Goal: Task Accomplishment & Management: Manage account settings

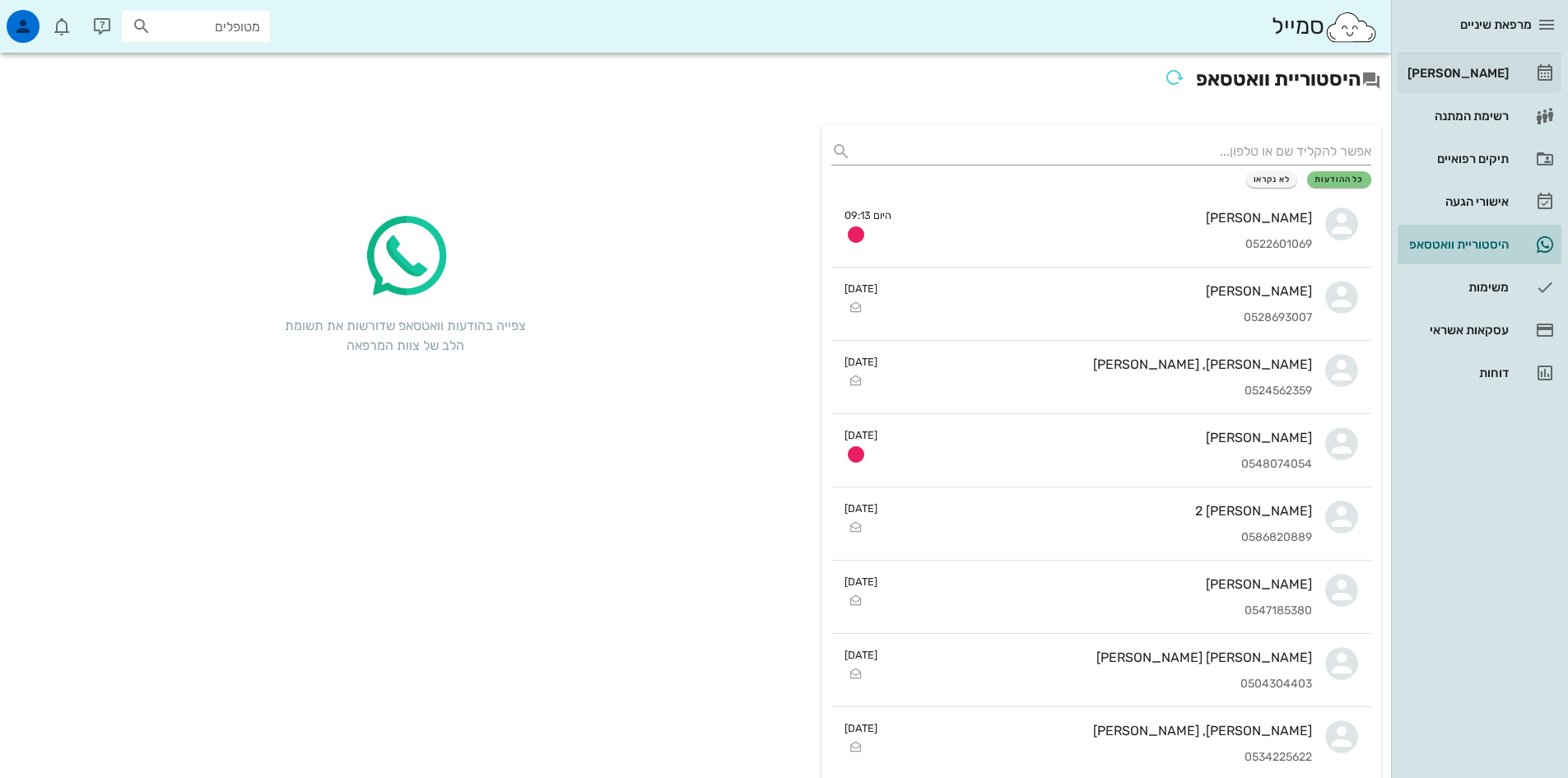
scroll to position [1729, 0]
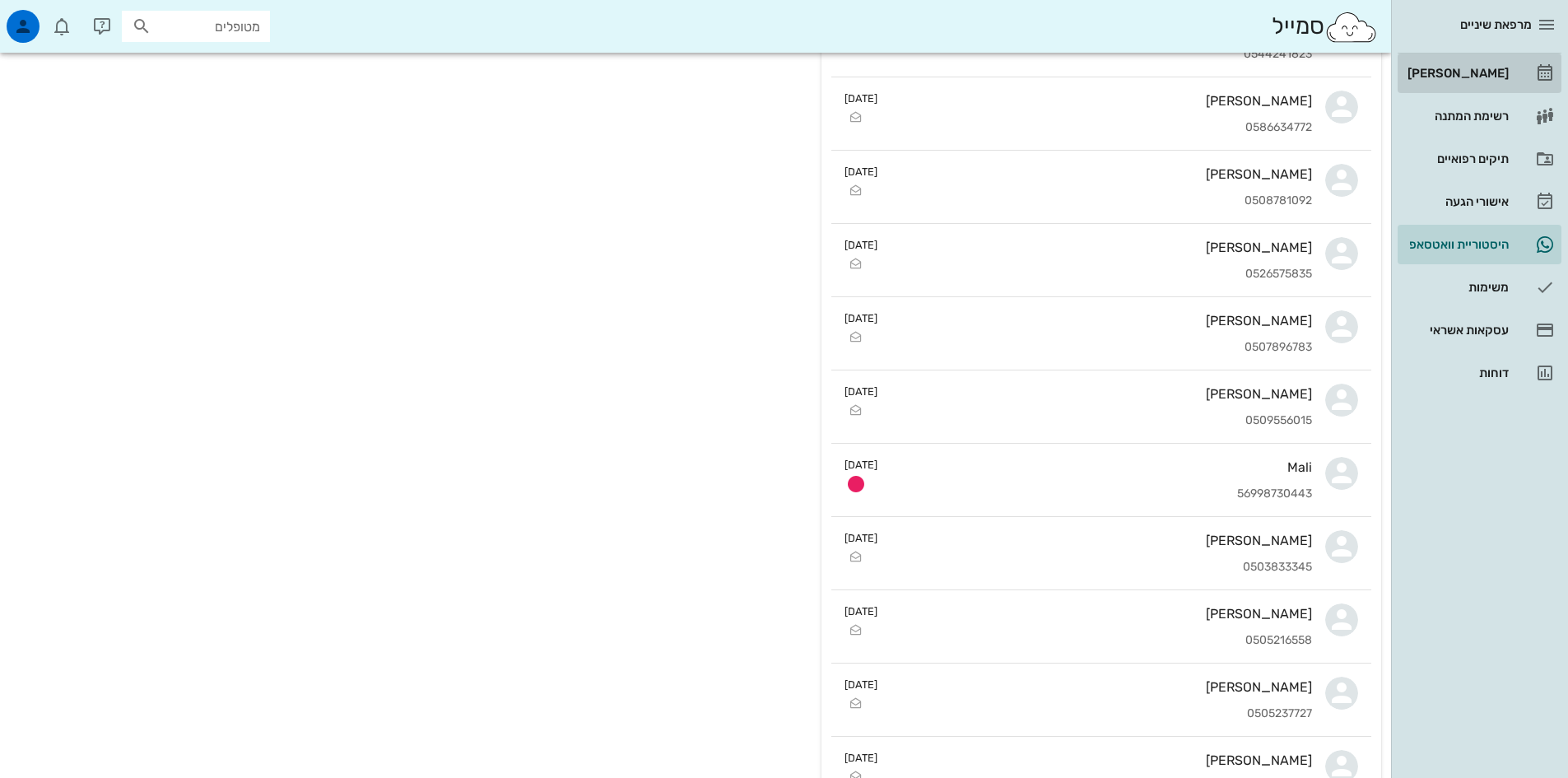
click at [1467, 67] on div "[PERSON_NAME]" at bounding box center [1456, 73] width 105 height 13
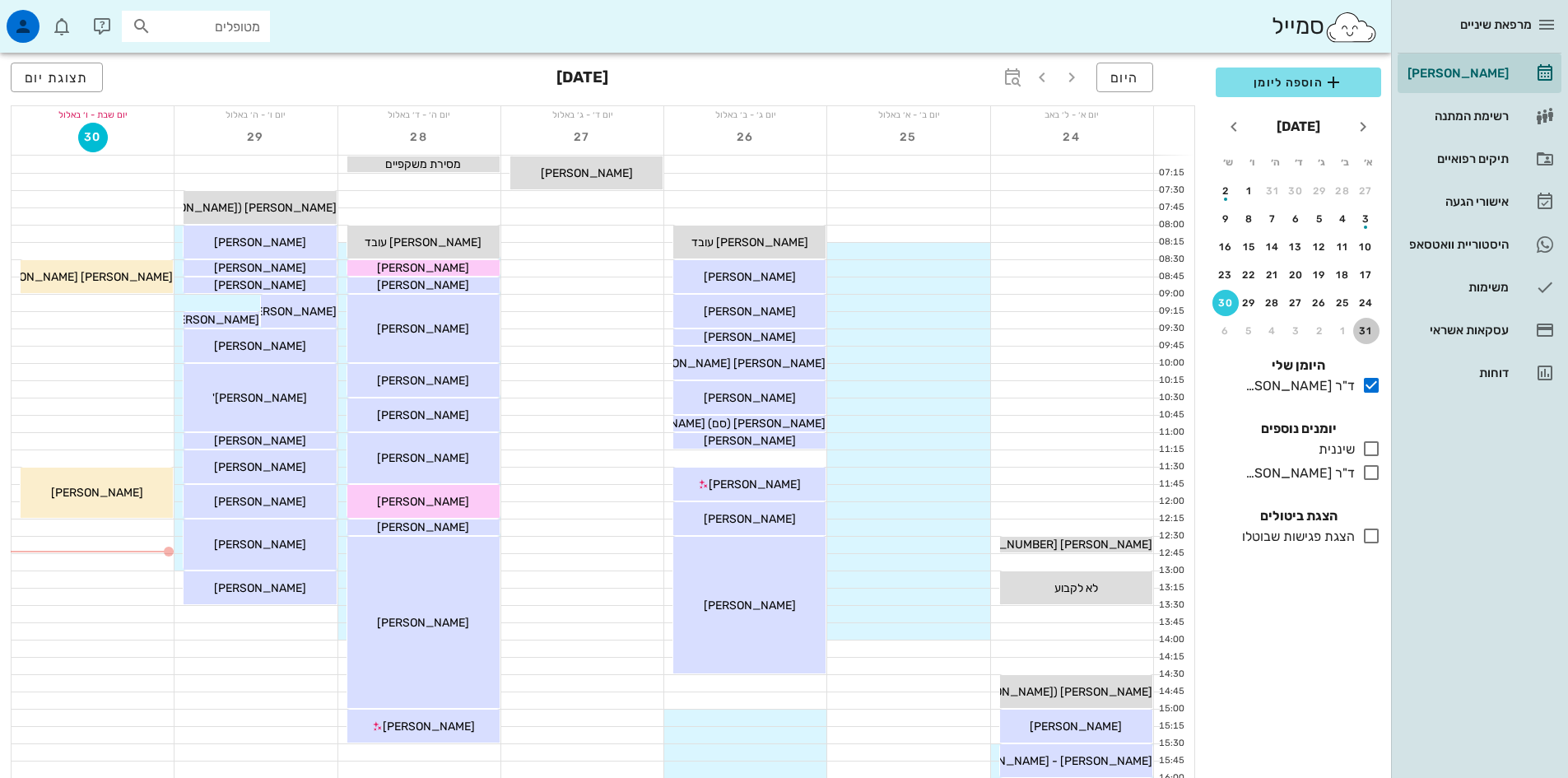
click at [1372, 333] on div "31" at bounding box center [1366, 331] width 27 height 12
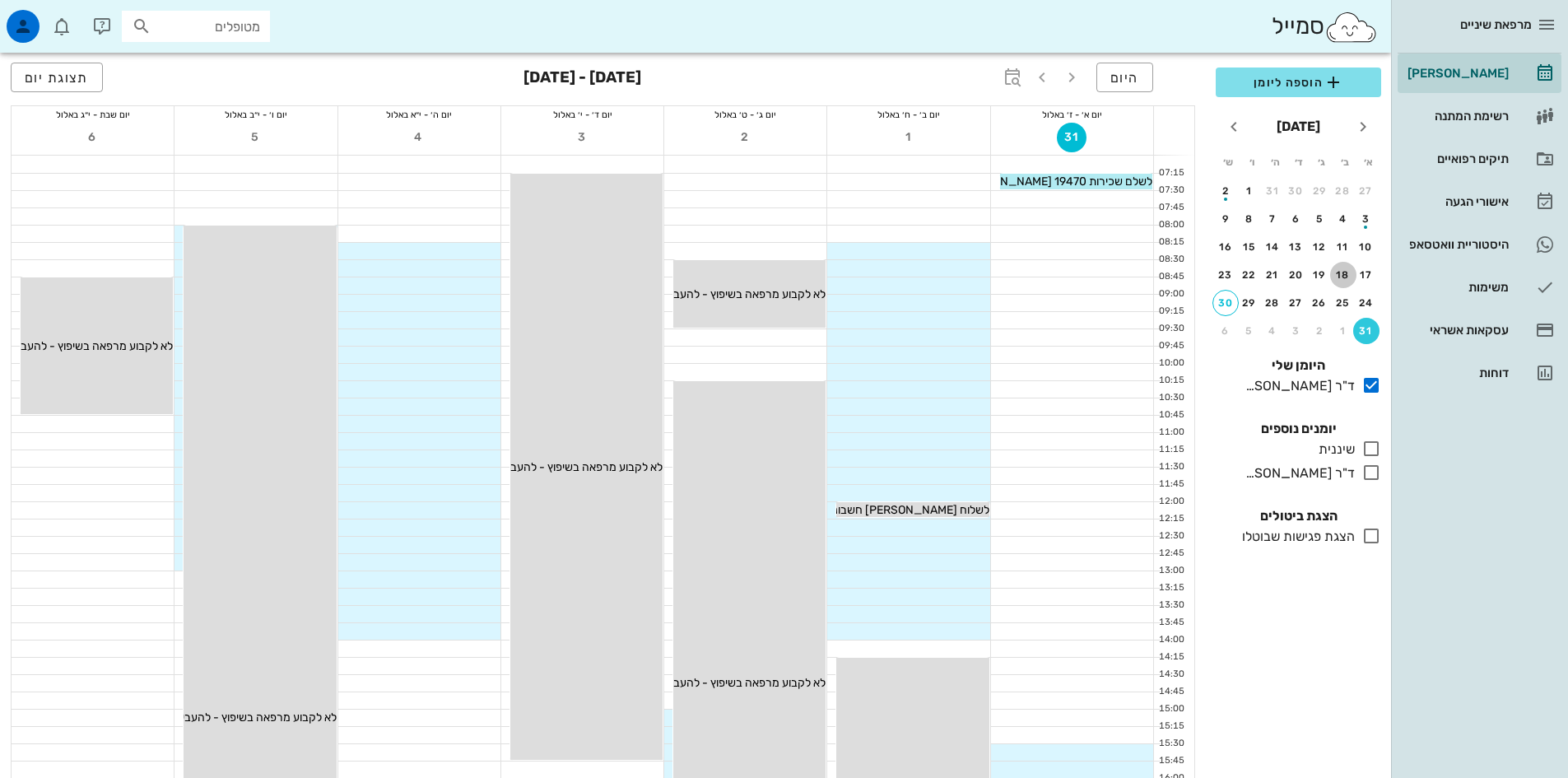
click at [1342, 276] on div "18" at bounding box center [1343, 275] width 27 height 12
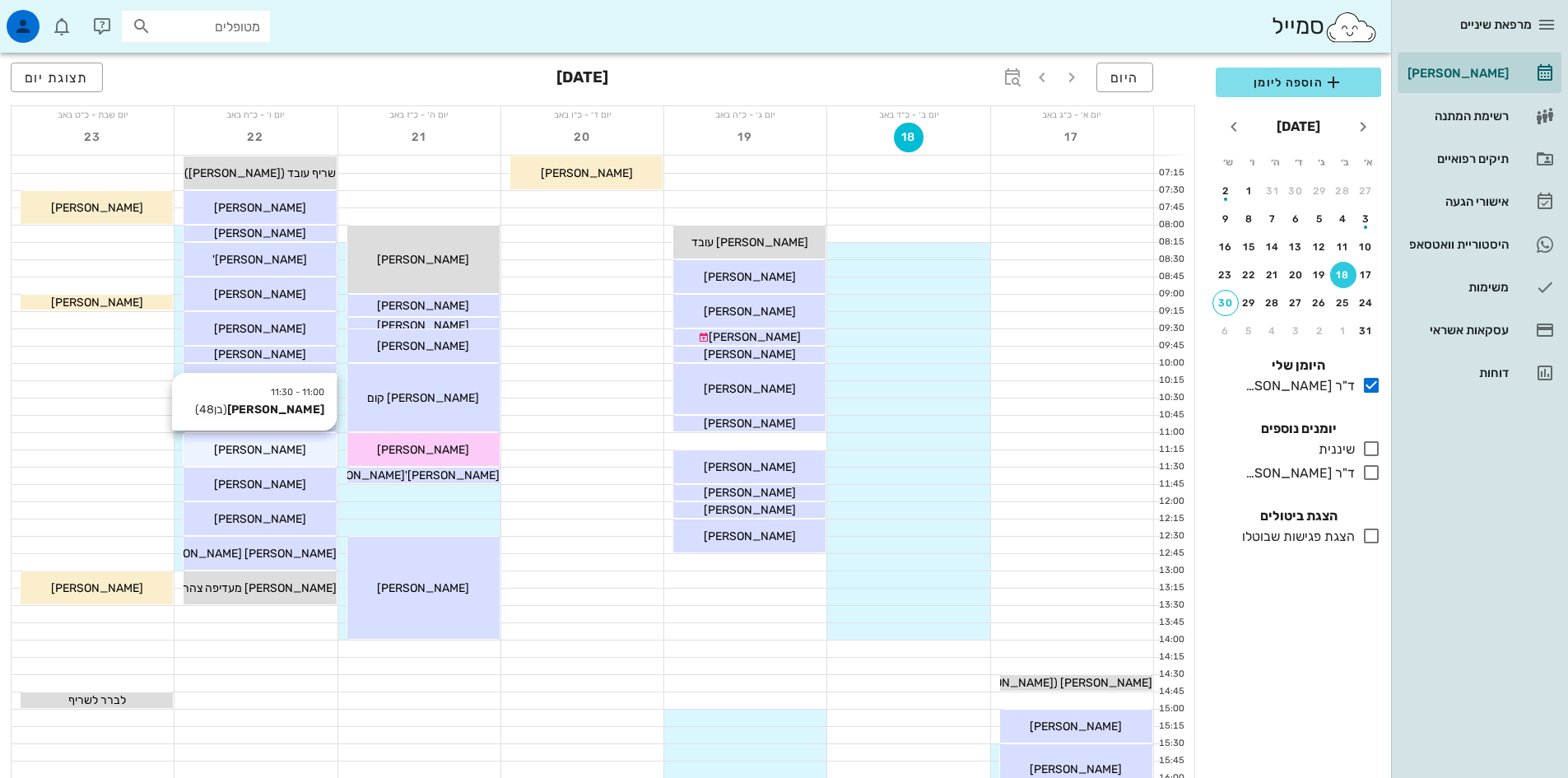
click at [296, 456] on div "[PERSON_NAME]" at bounding box center [259, 450] width 152 height 17
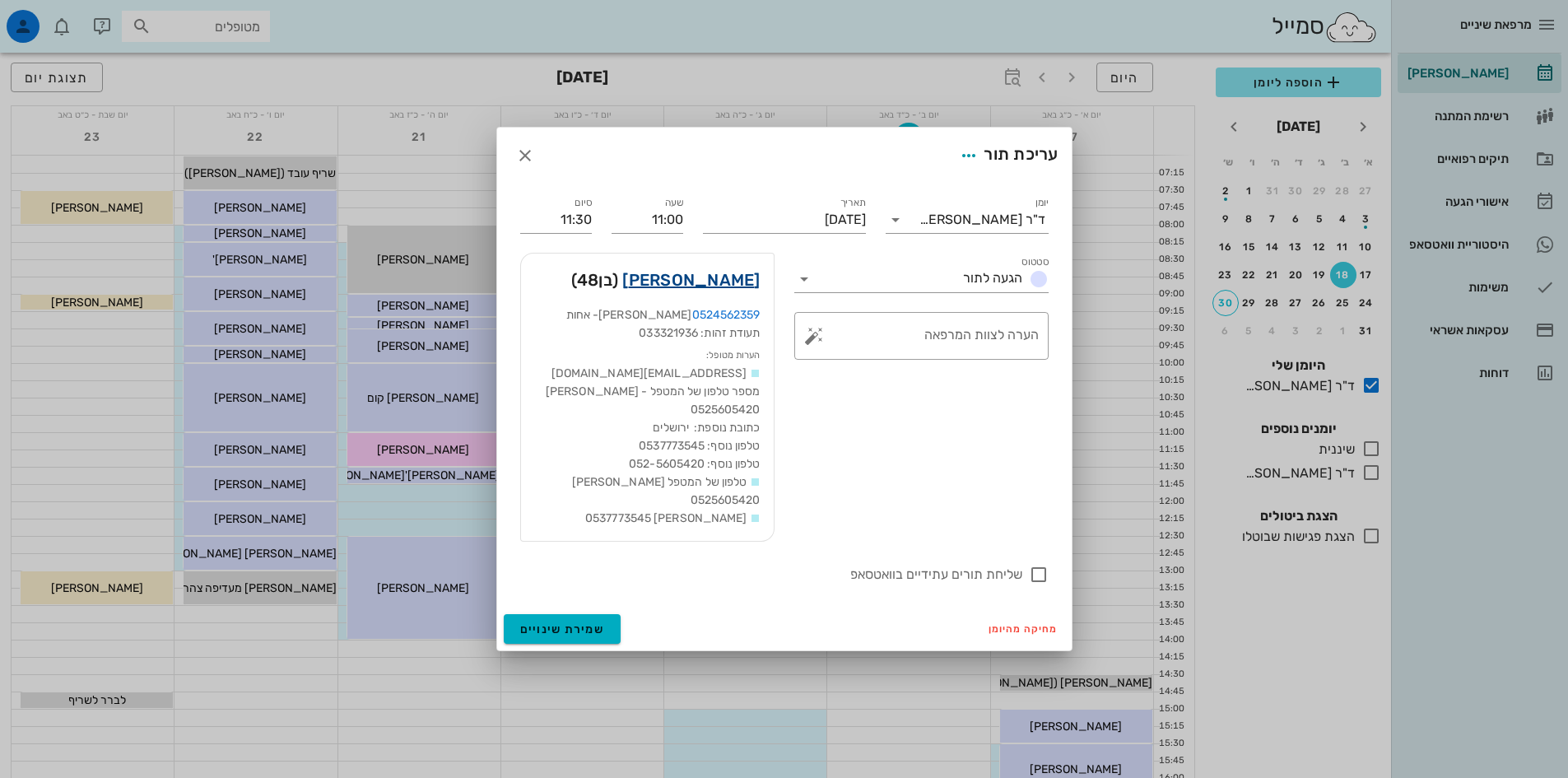
click at [741, 287] on link "[PERSON_NAME]" at bounding box center [690, 280] width 137 height 27
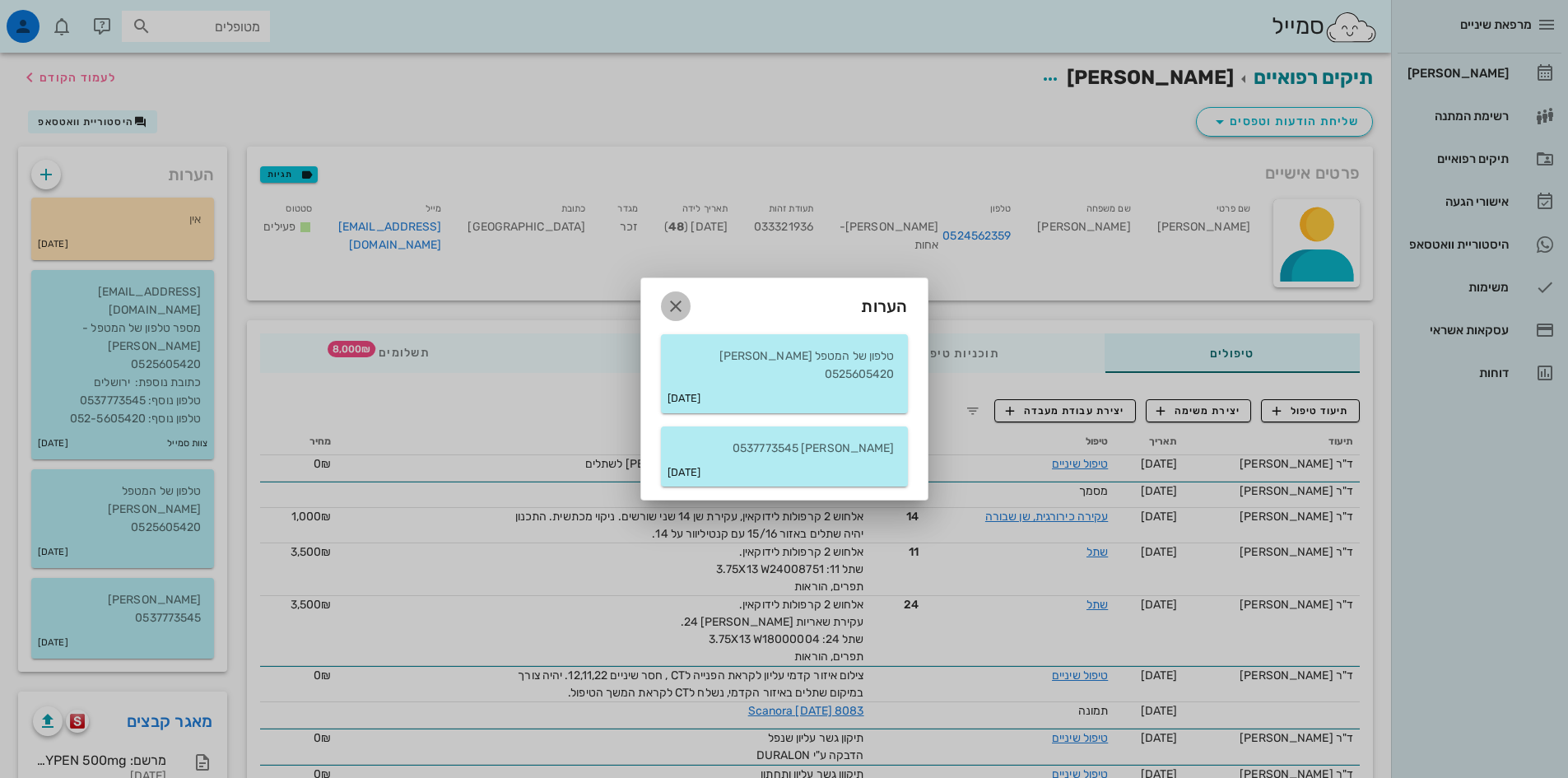
click at [673, 317] on icon "button" at bounding box center [676, 307] width 20 height 20
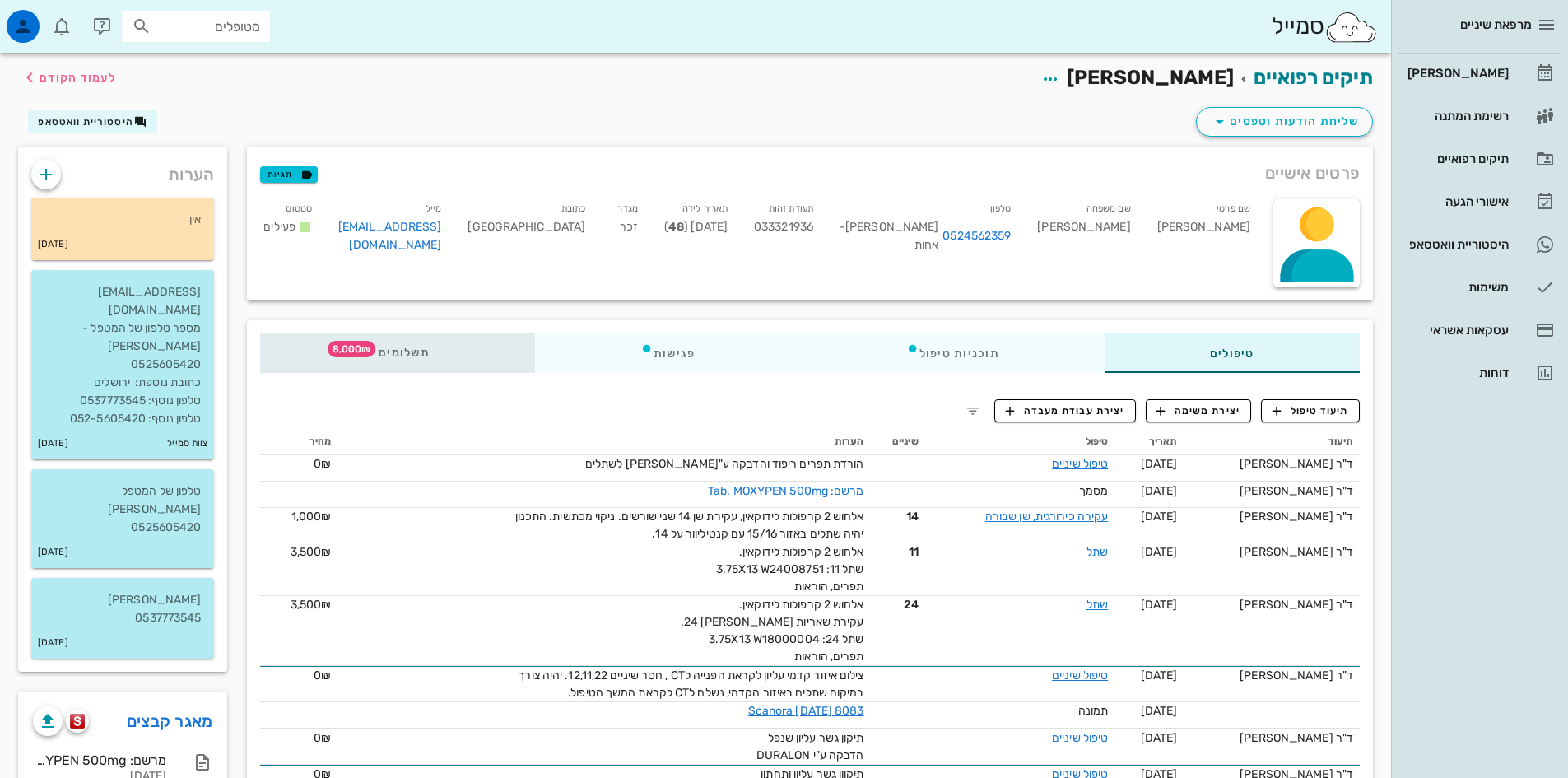
click at [361, 349] on span "8,000₪" at bounding box center [351, 349] width 47 height 17
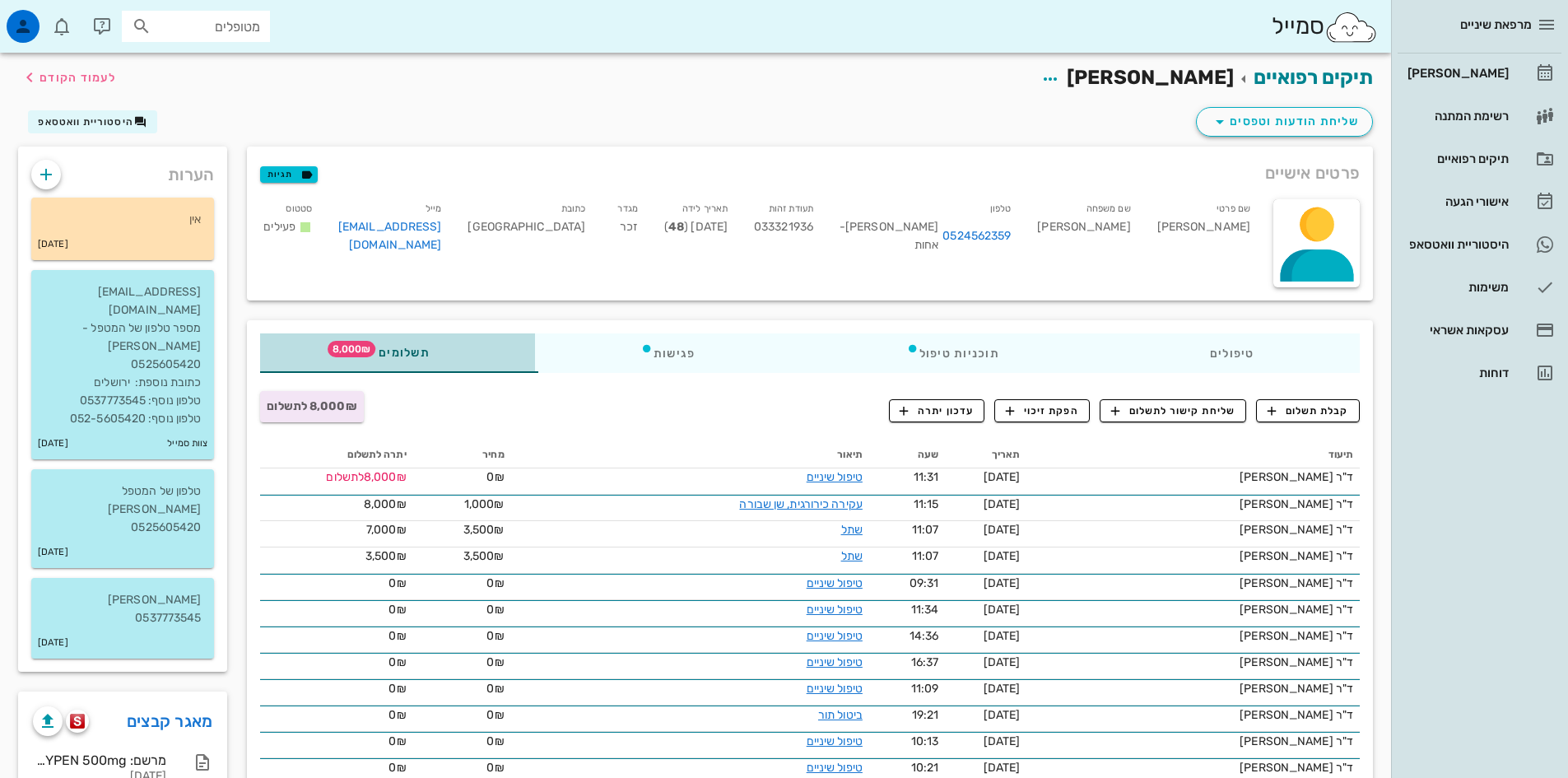
click at [441, 350] on div "תשלומים 8,000₪" at bounding box center [397, 352] width 275 height 39
click at [1304, 408] on span "קבלת תשלום" at bounding box center [1308, 411] width 82 height 15
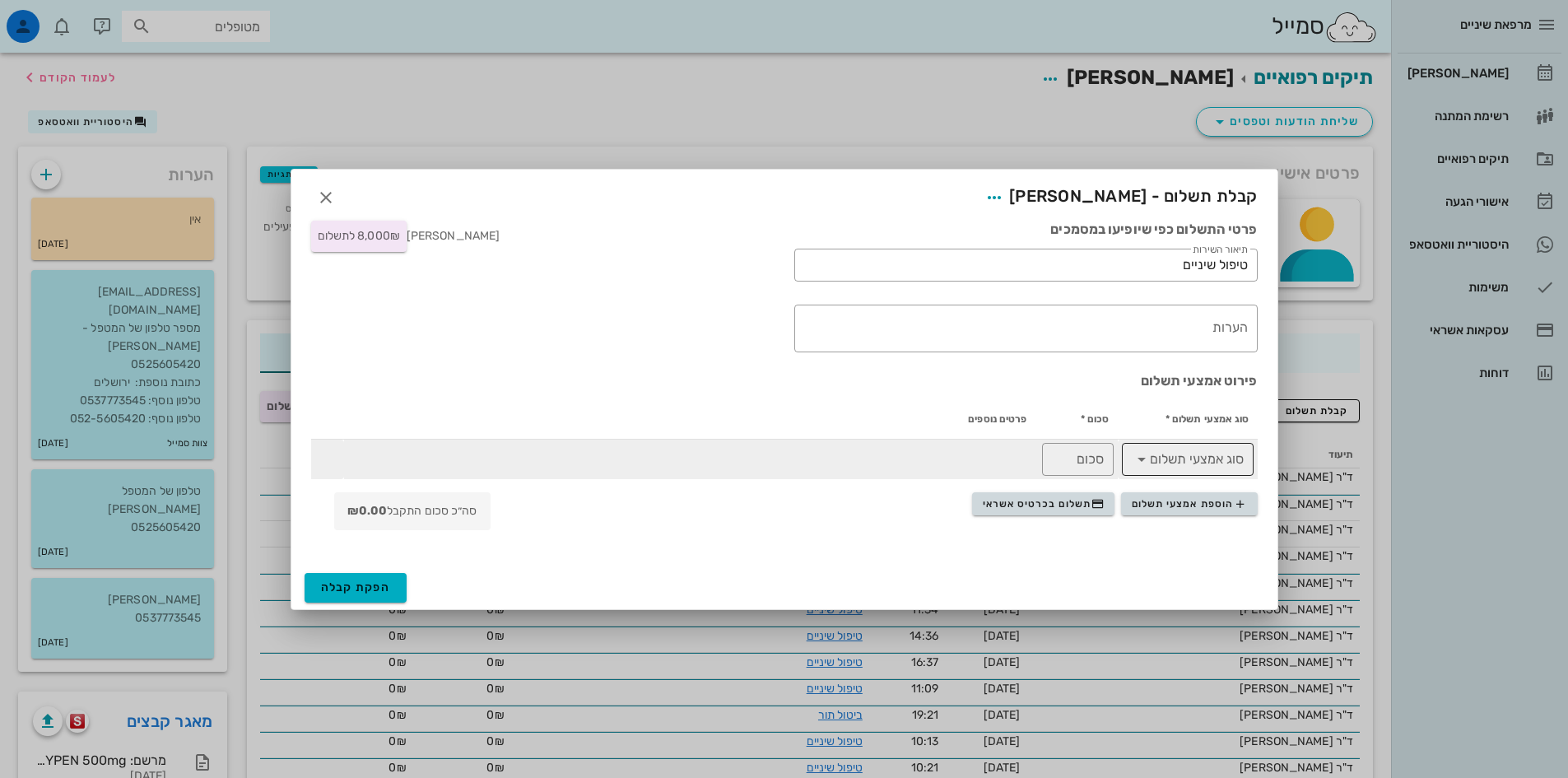
click at [1138, 461] on icon at bounding box center [1142, 460] width 20 height 20
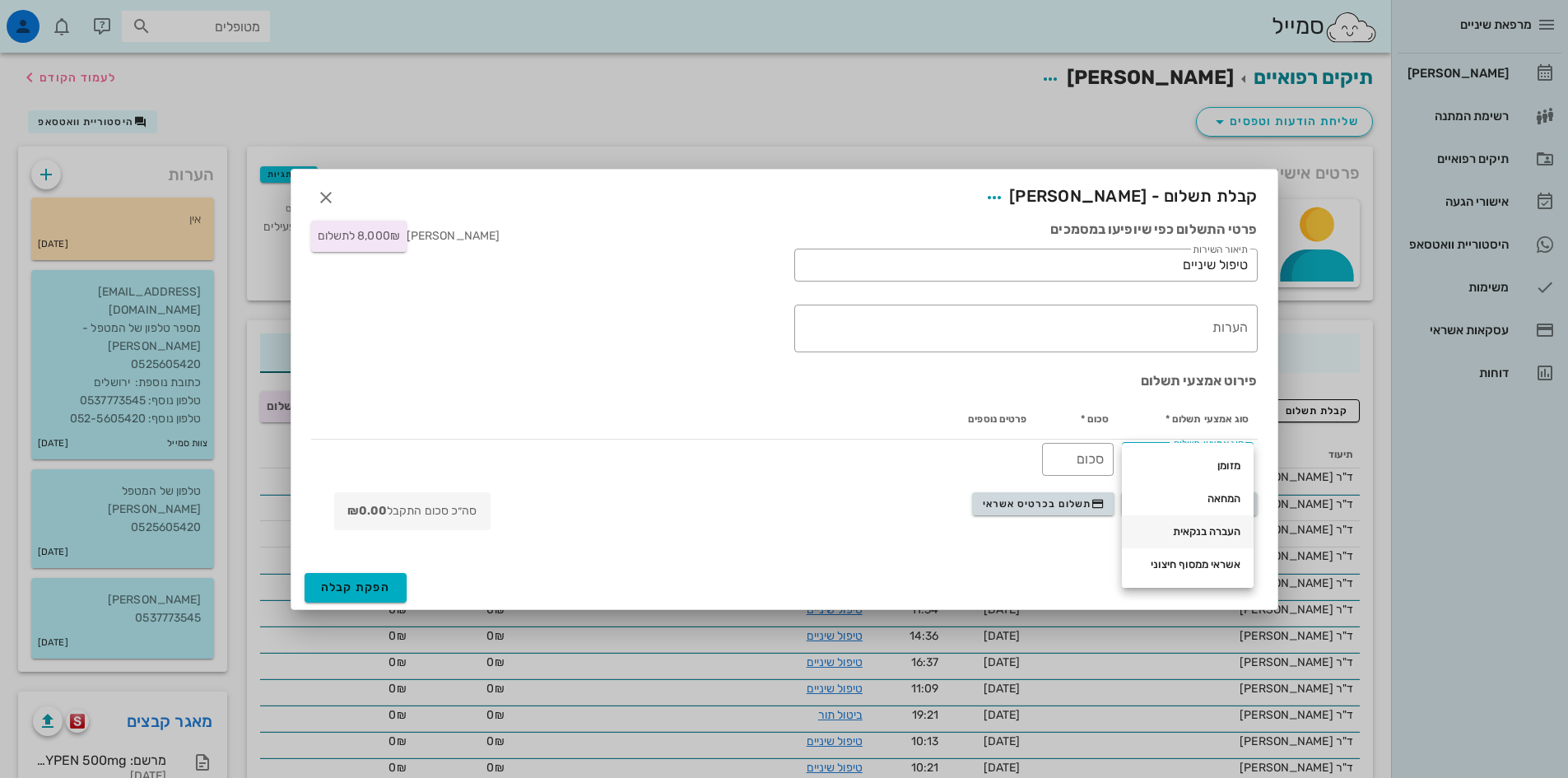
click at [1231, 529] on div "העברה בנקאית" at bounding box center [1187, 532] width 106 height 13
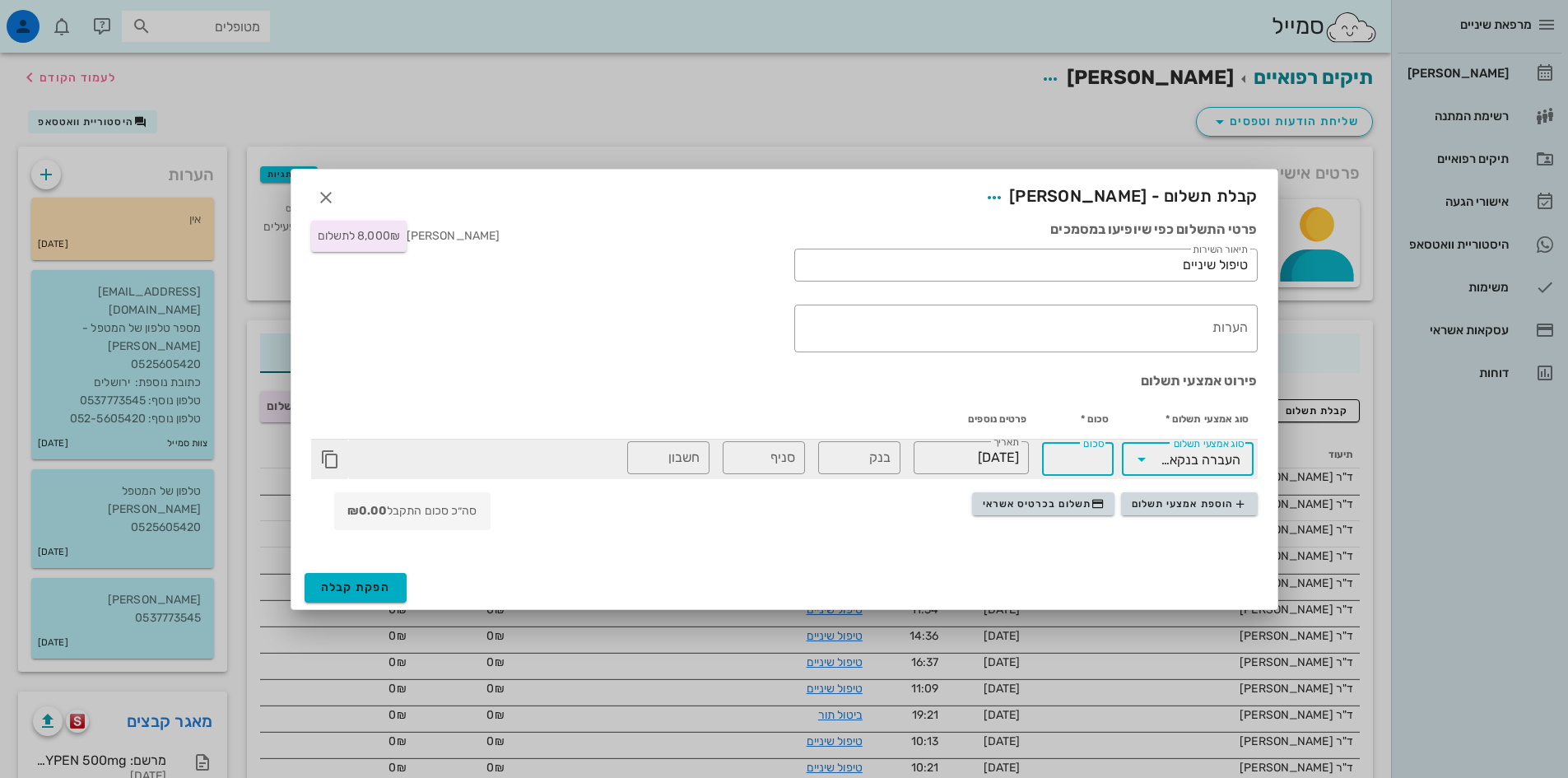
click at [1063, 461] on input "סכום" at bounding box center [1078, 460] width 52 height 27
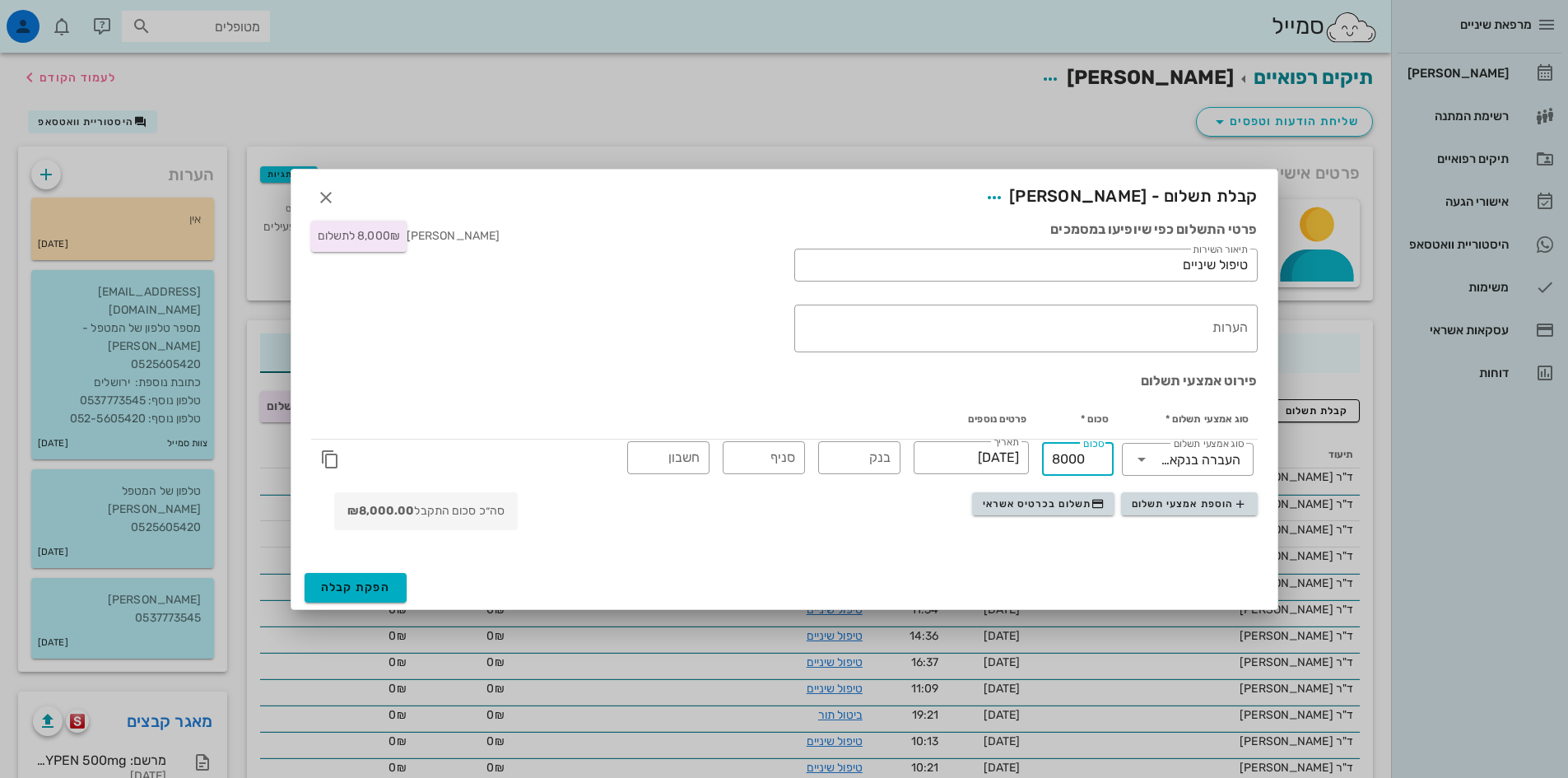
type input "8000"
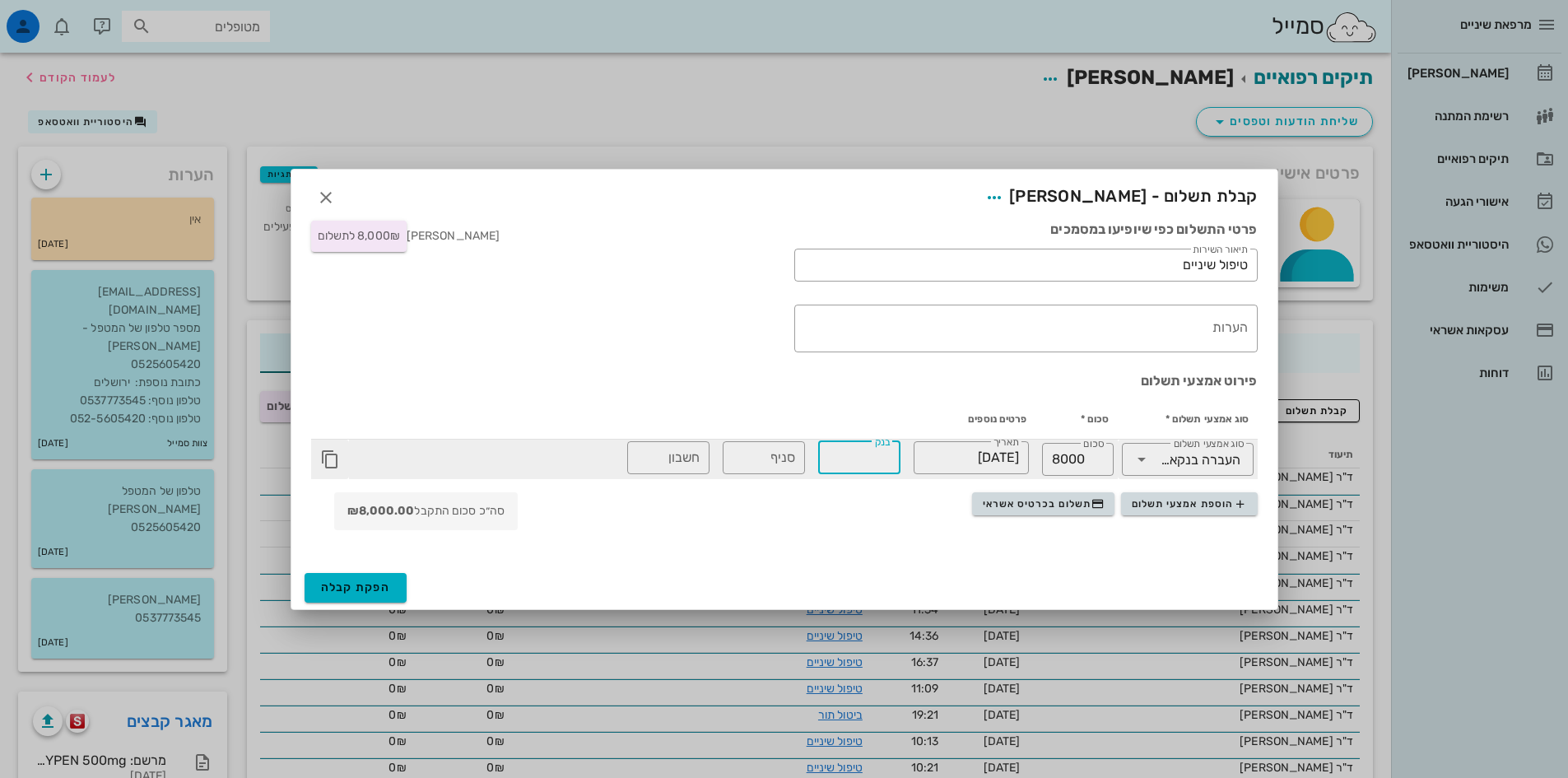
click at [845, 458] on input "בנק" at bounding box center [859, 458] width 62 height 27
type input "12"
click at [675, 458] on input "חשבון" at bounding box center [668, 458] width 62 height 27
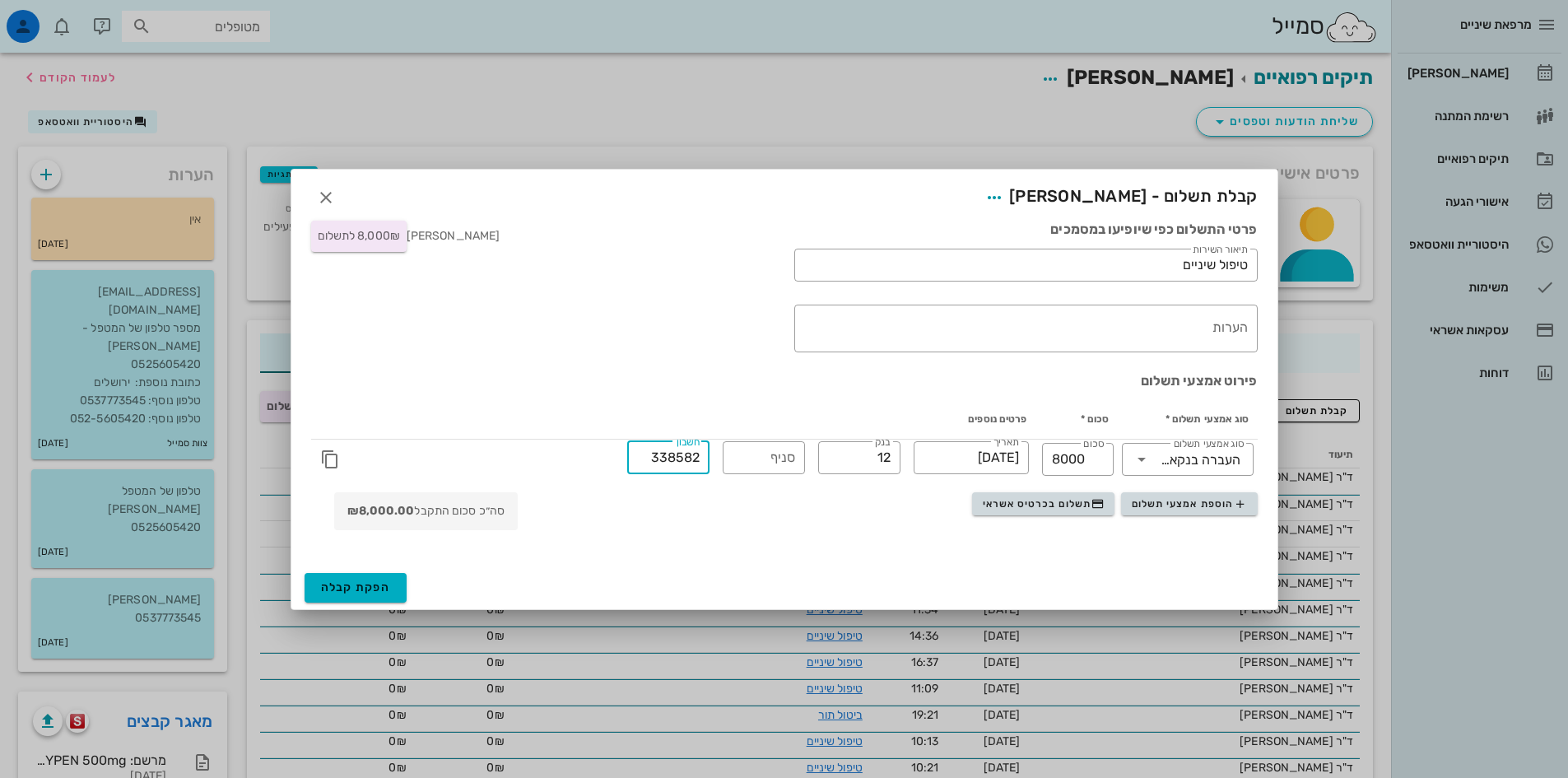
type input "338582"
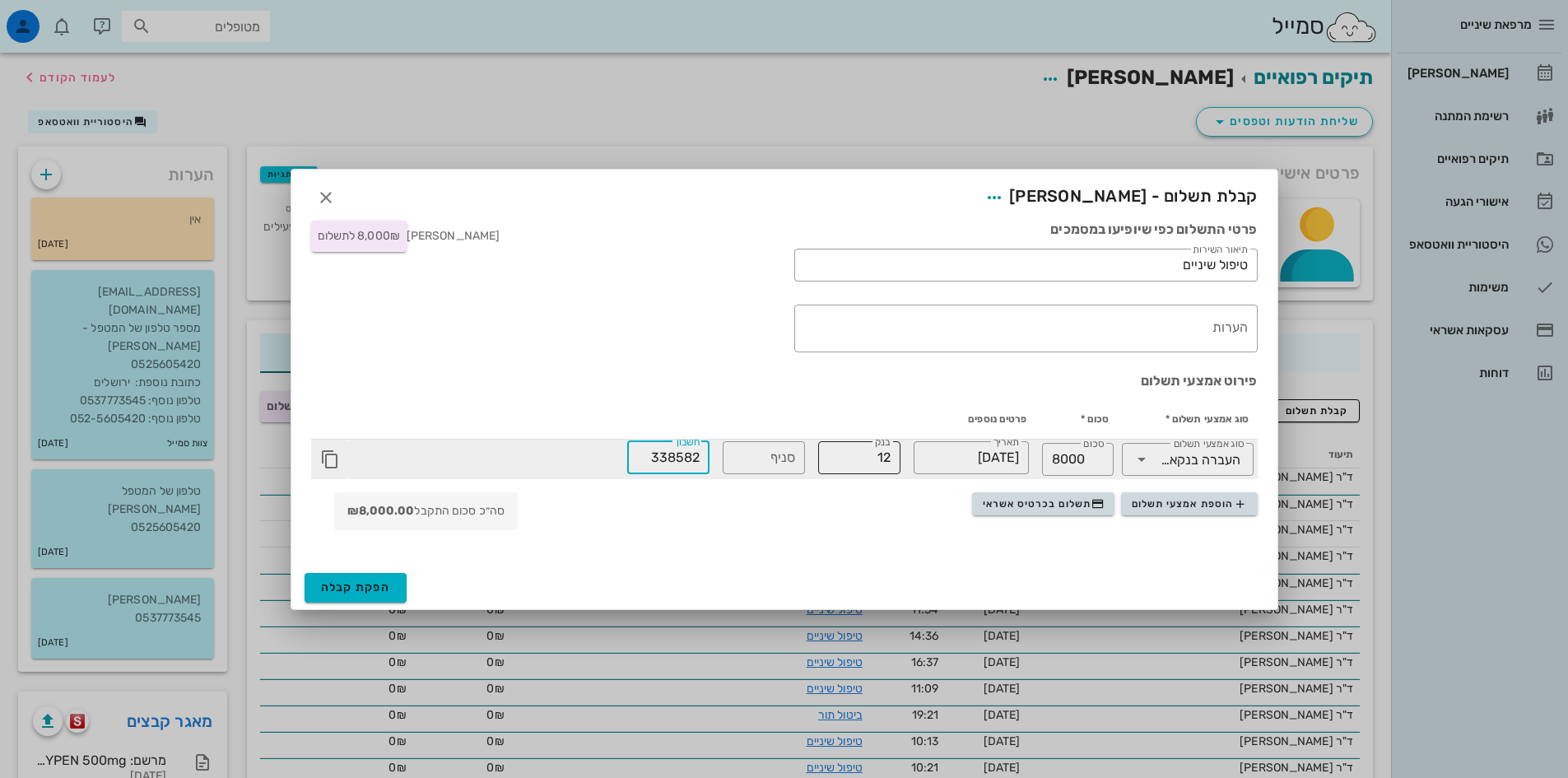
drag, startPoint x: 893, startPoint y: 459, endPoint x: 864, endPoint y: 464, distance: 29.4
click at [864, 464] on div "​ בנק 12" at bounding box center [859, 458] width 82 height 33
click at [871, 458] on input "12" at bounding box center [859, 458] width 62 height 27
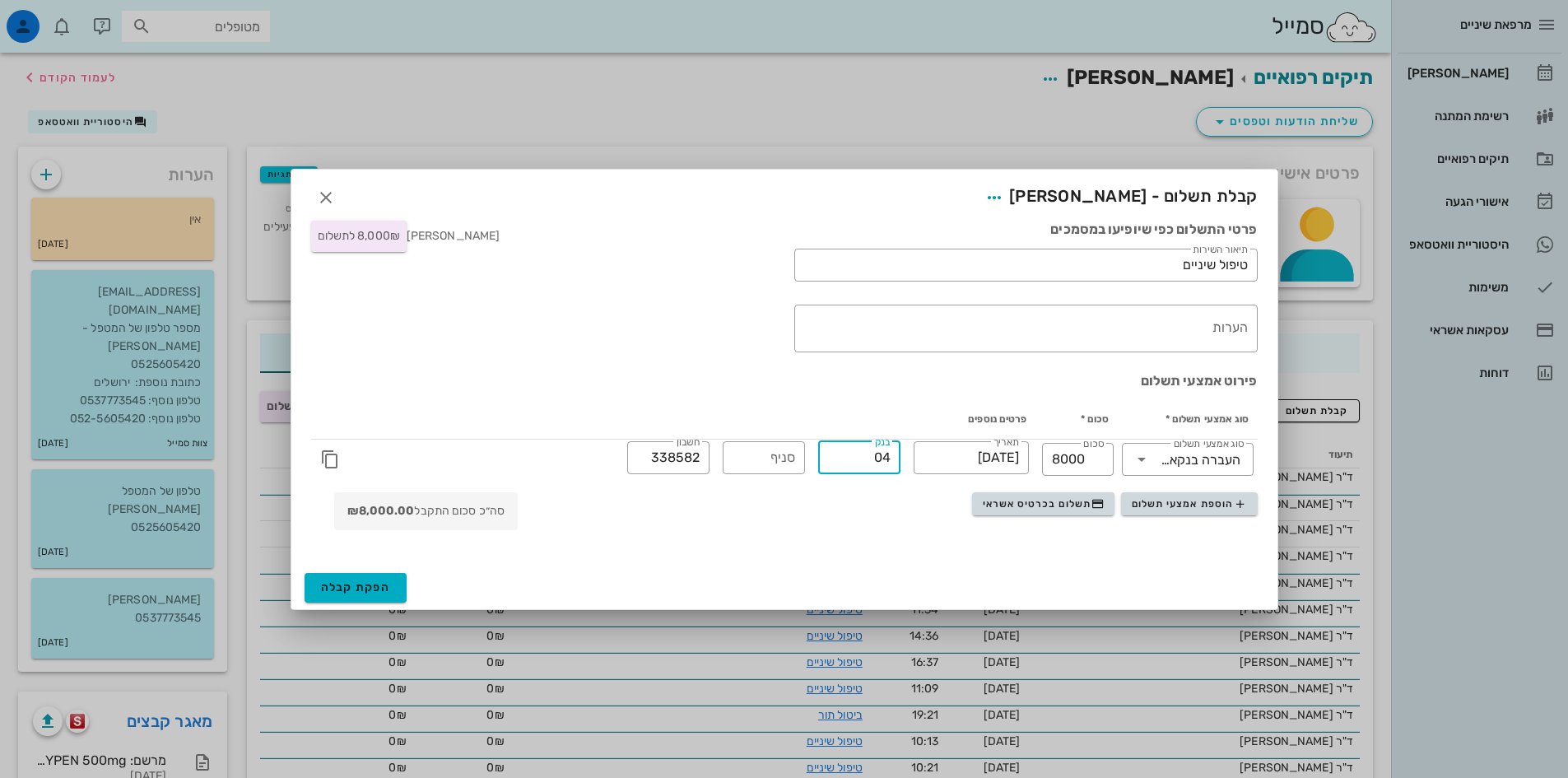
type input "04"
click at [368, 581] on span "הפקת קבלה" at bounding box center [356, 587] width 70 height 14
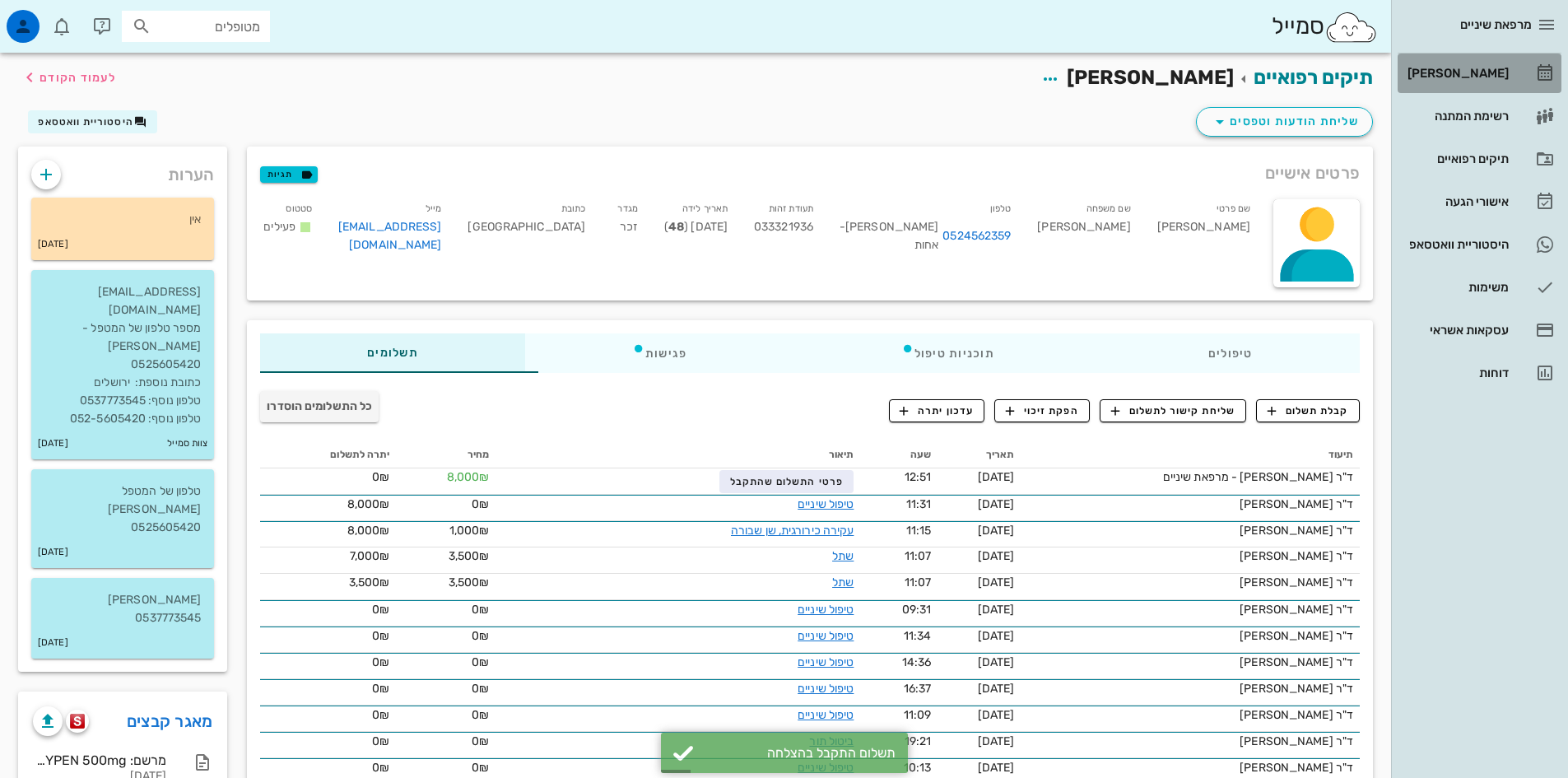
click at [1450, 74] on div "[PERSON_NAME]" at bounding box center [1456, 73] width 105 height 13
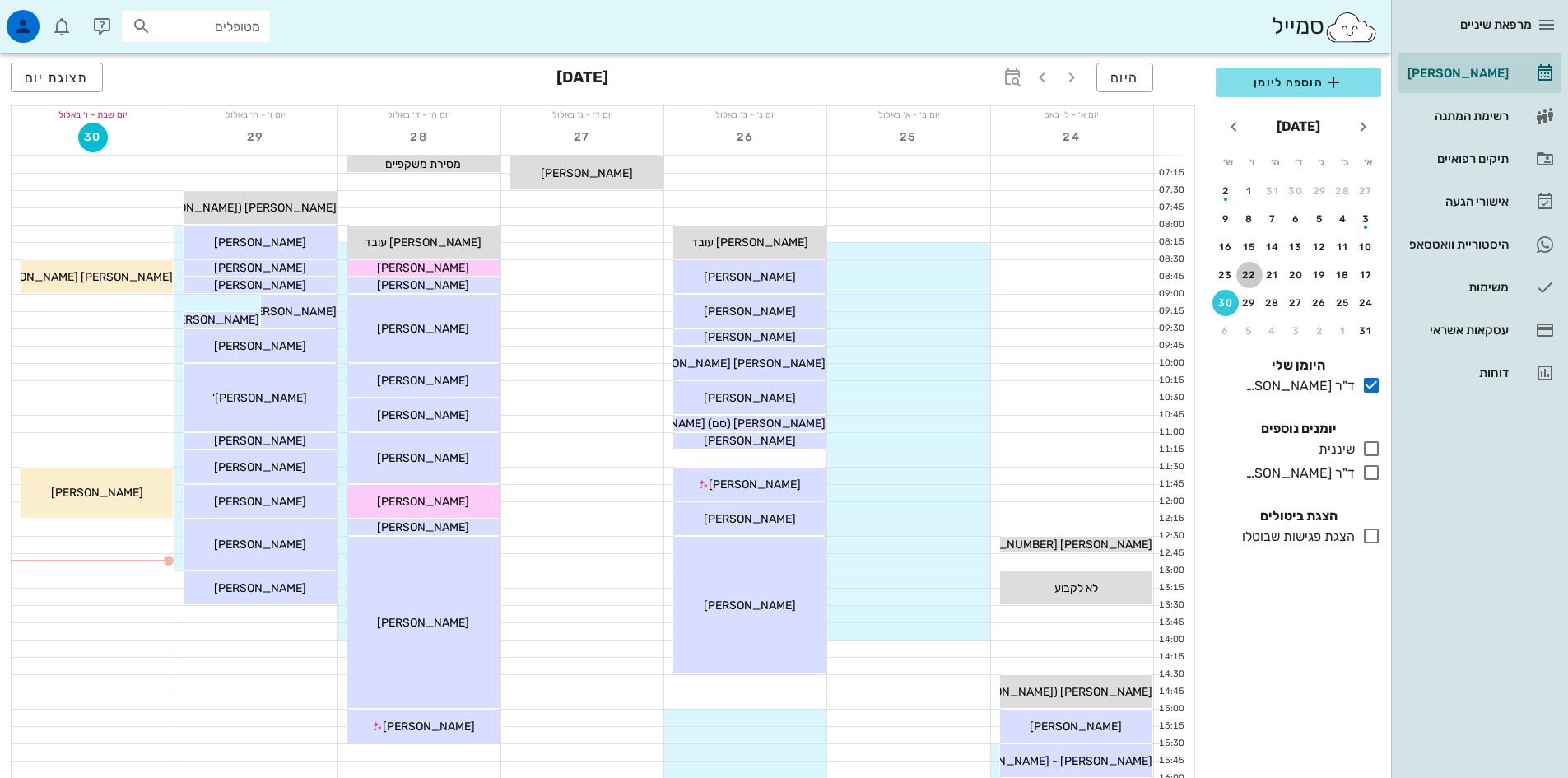
click at [1254, 277] on div "22" at bounding box center [1250, 275] width 27 height 12
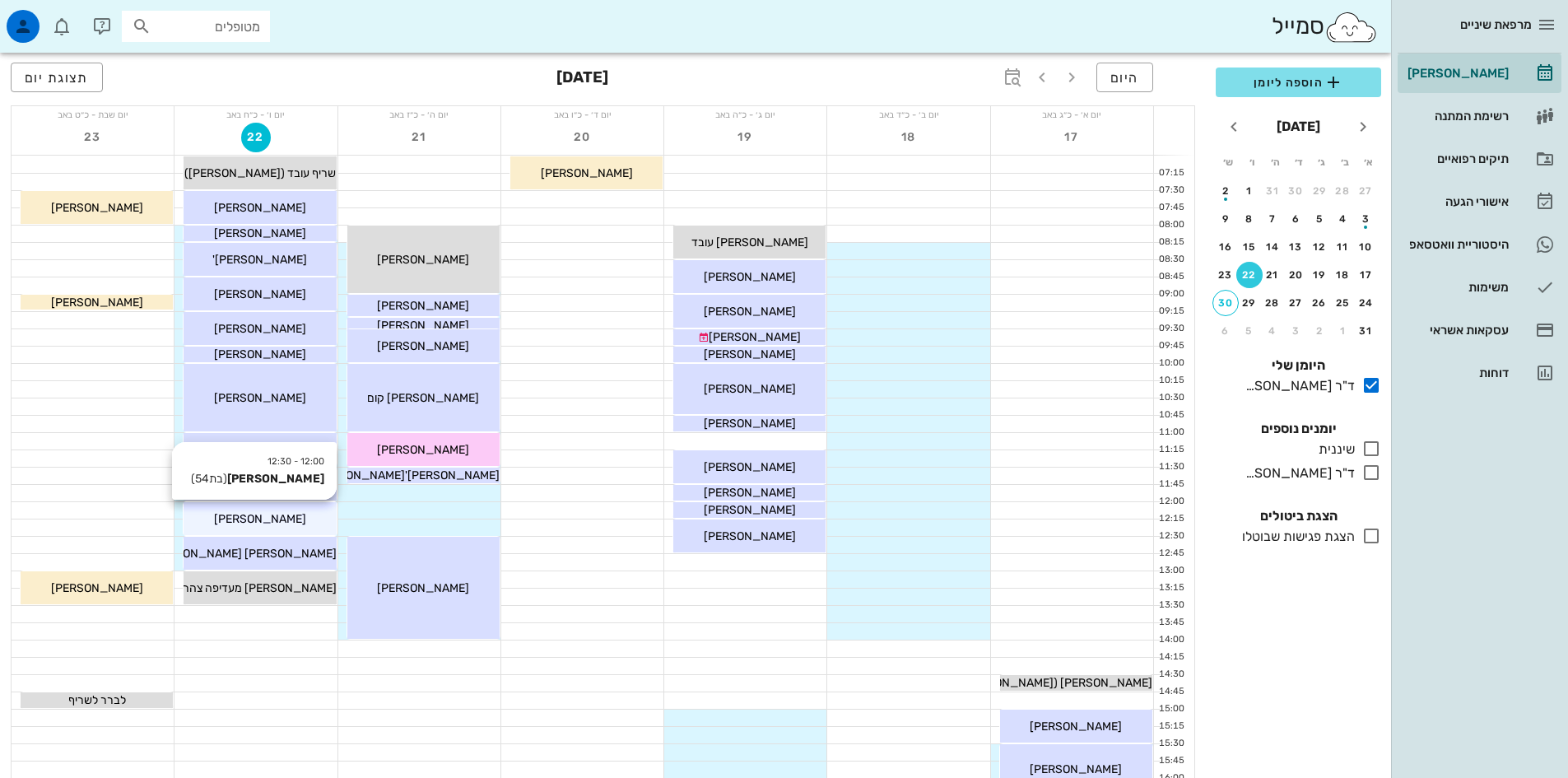
click at [299, 511] on div "[PERSON_NAME]" at bounding box center [259, 519] width 152 height 17
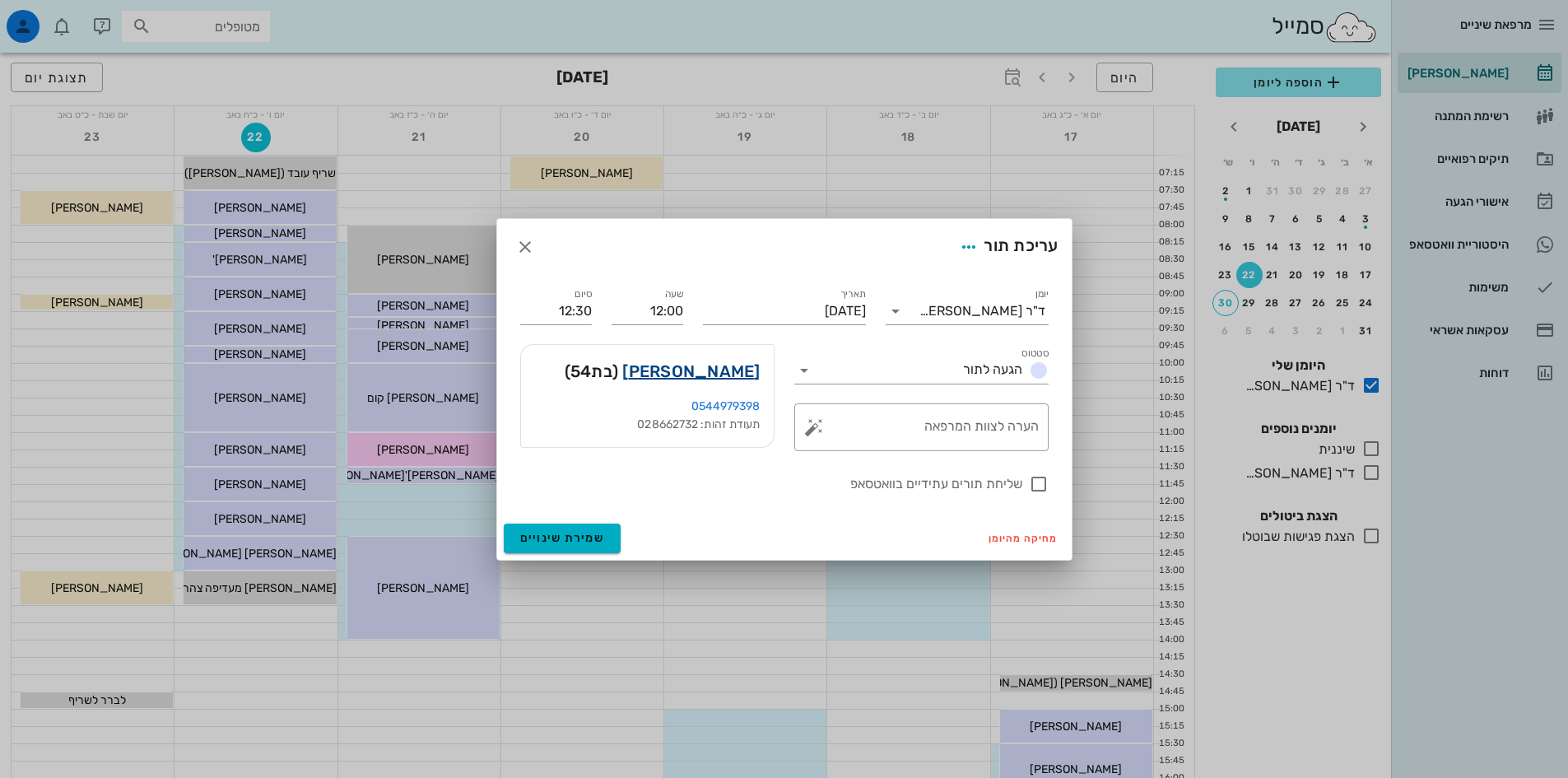
click at [698, 365] on link "[PERSON_NAME]" at bounding box center [690, 372] width 137 height 27
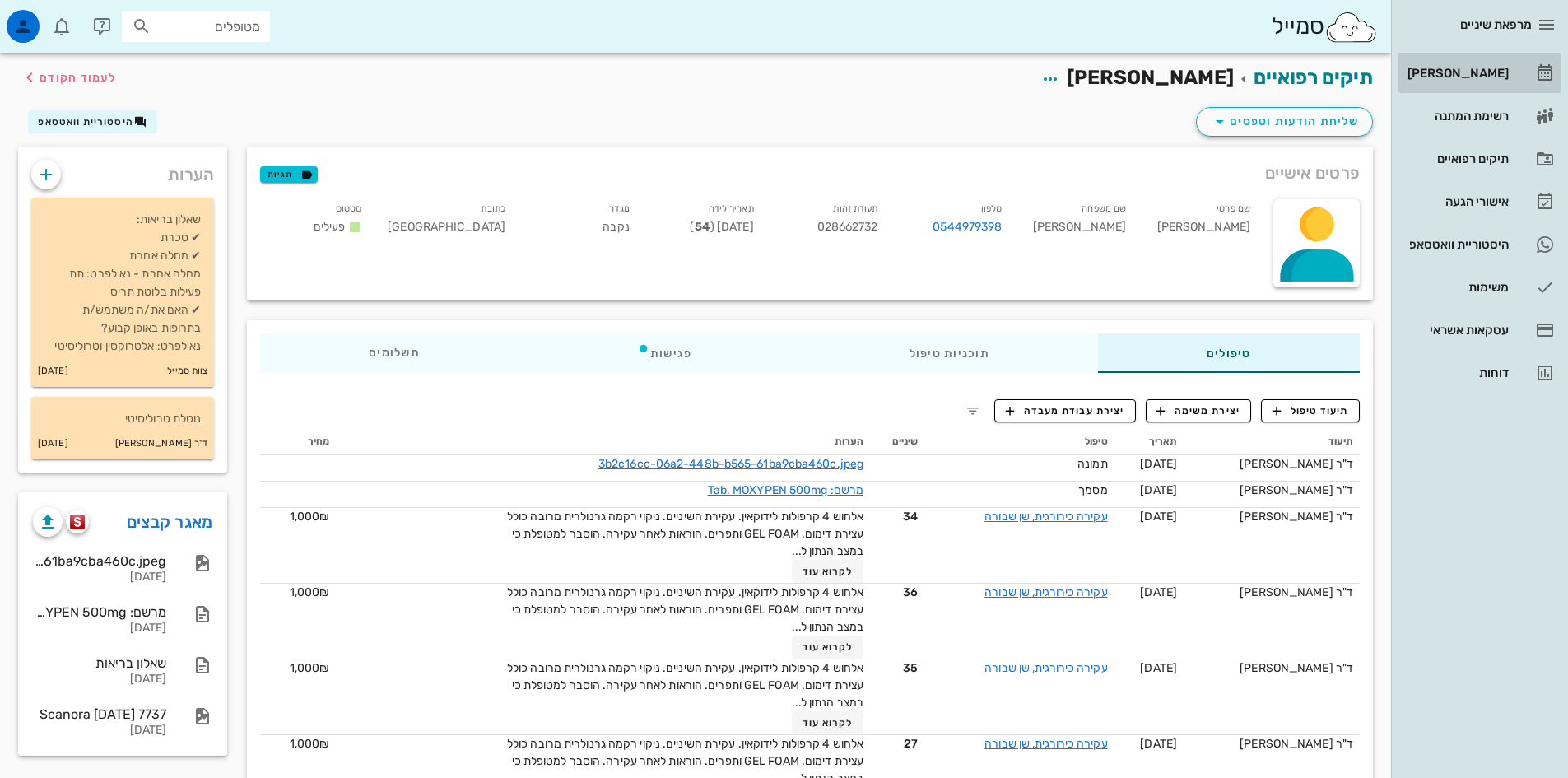
click at [1466, 71] on div "[PERSON_NAME]" at bounding box center [1456, 73] width 105 height 13
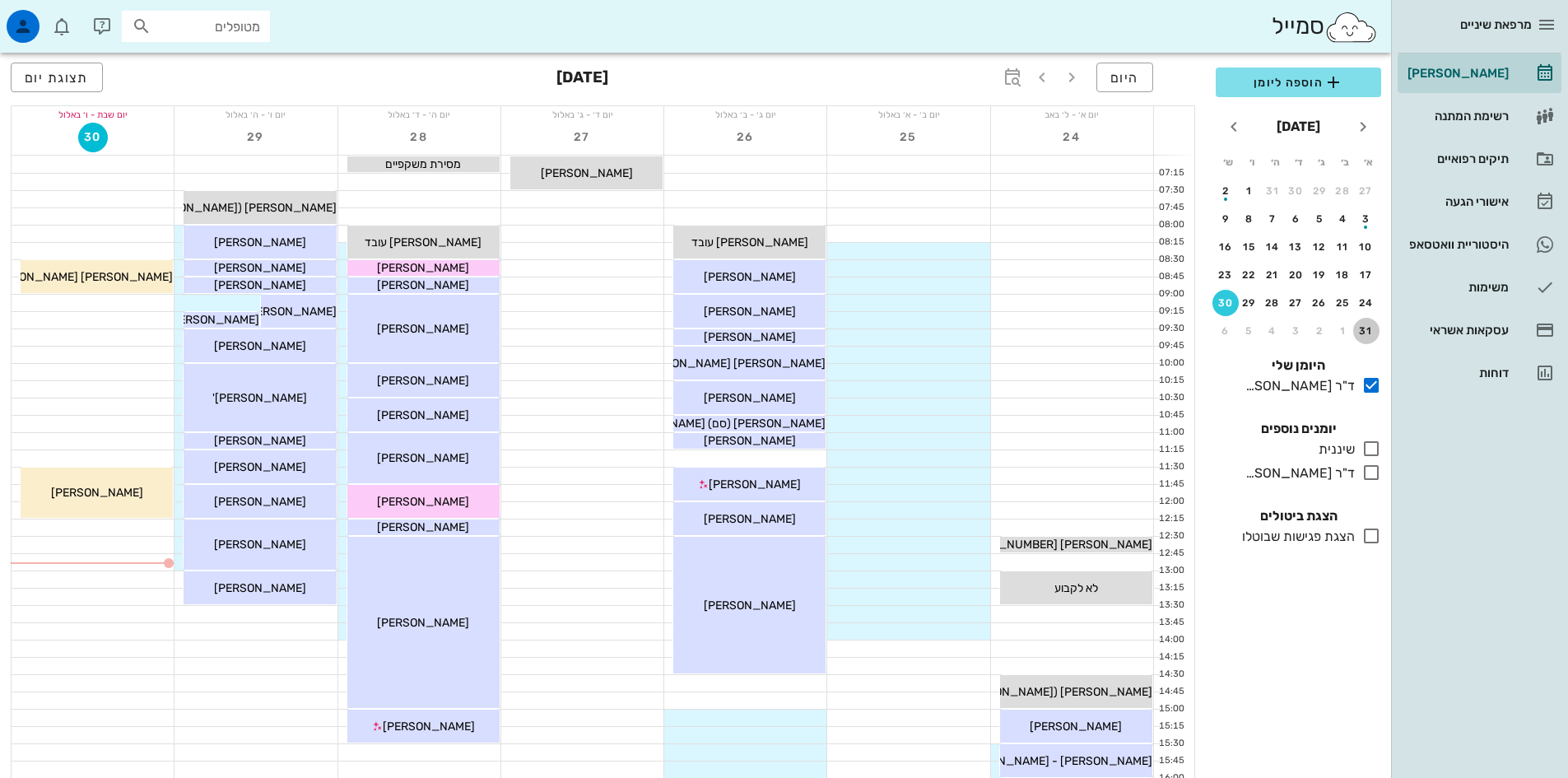
click at [1364, 328] on div "31" at bounding box center [1366, 331] width 27 height 12
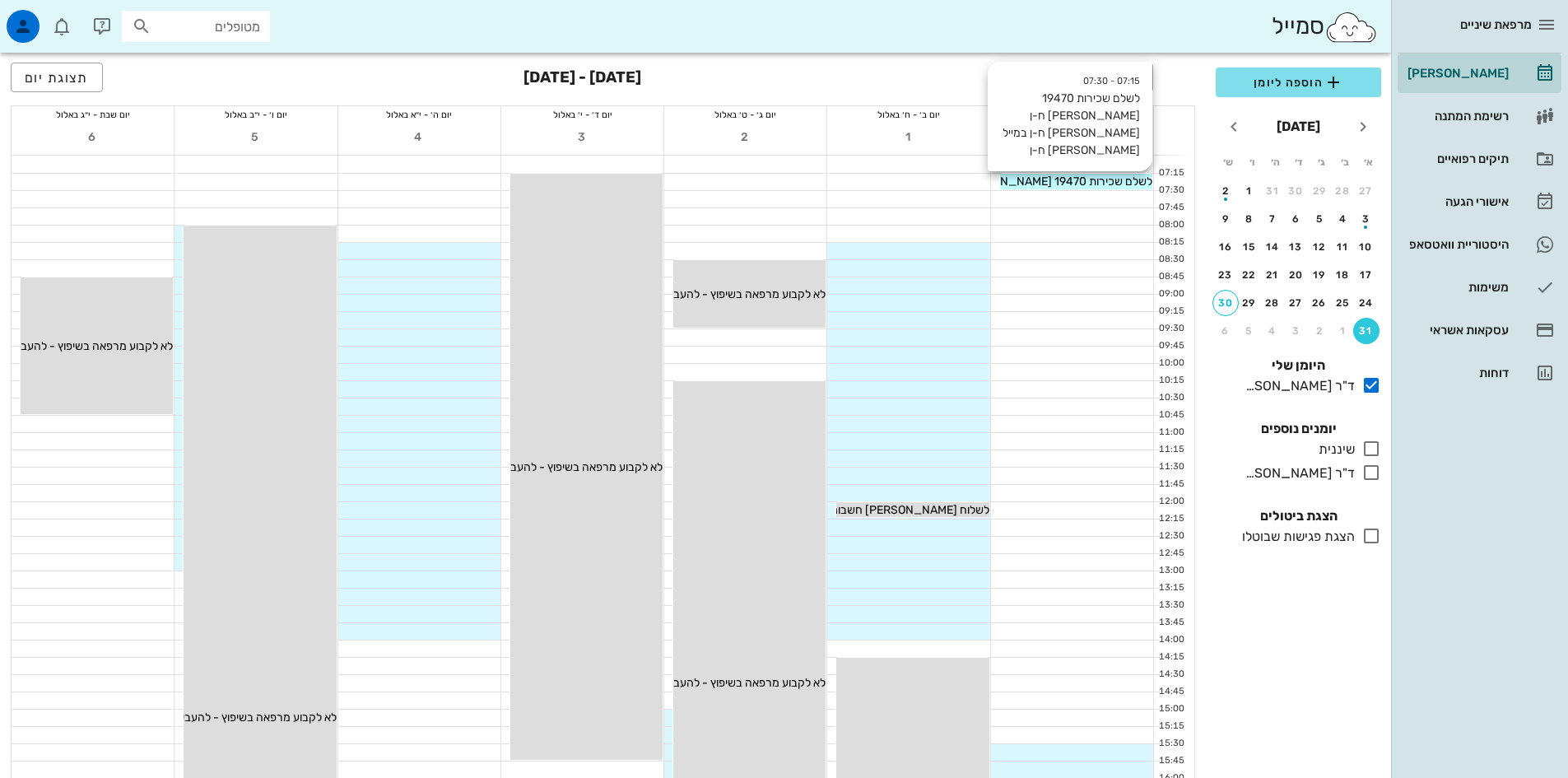
click at [1112, 179] on span "לשלם שכירות 19470 [PERSON_NAME] ח-ן [PERSON_NAME] ח-ן במייל [PERSON_NAME] ח-ן" at bounding box center [920, 182] width 463 height 14
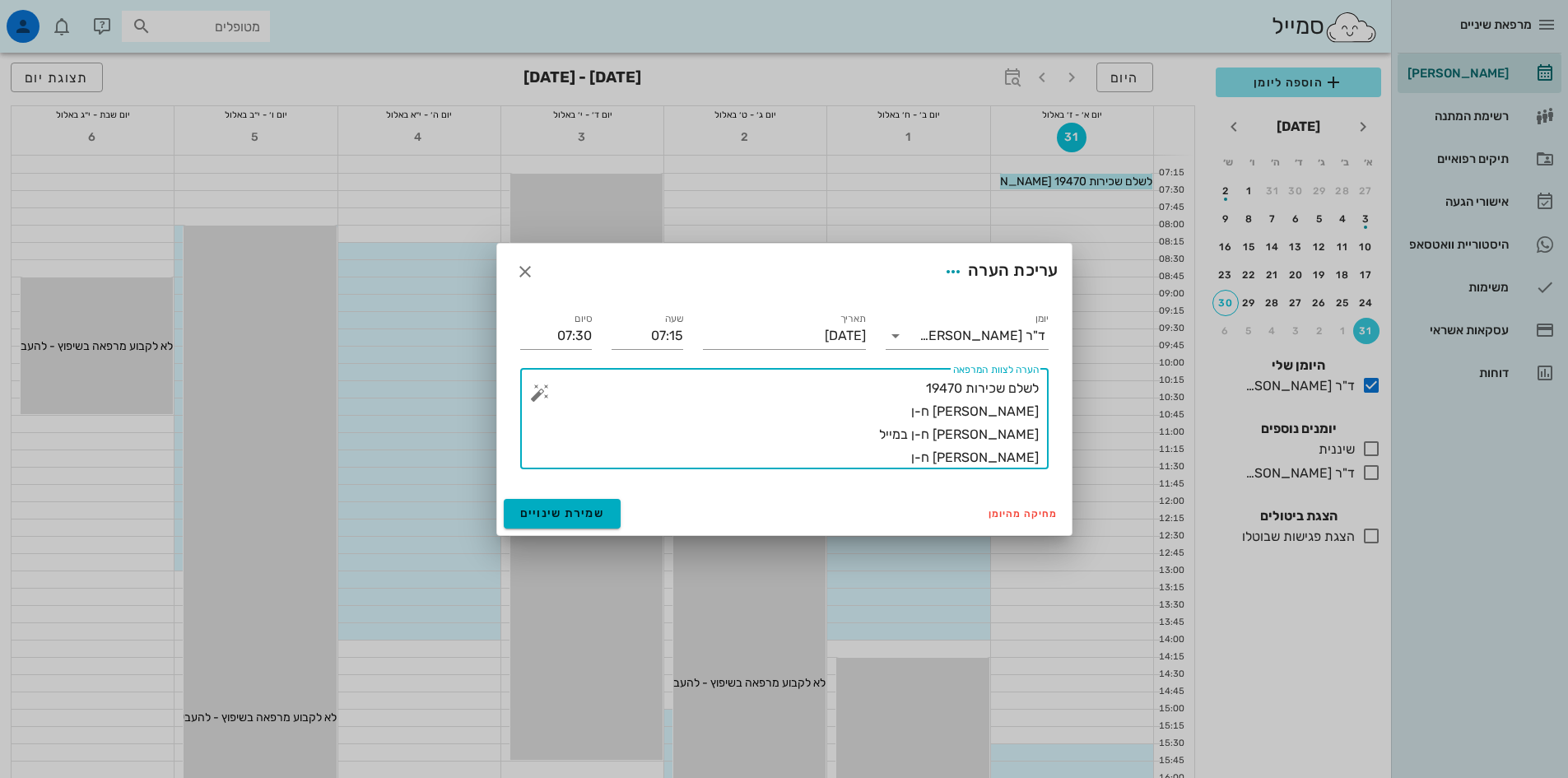
drag, startPoint x: 1038, startPoint y: 386, endPoint x: 956, endPoint y: 396, distance: 82.6
click at [956, 396] on textarea "לשלם שכירות 19470 [PERSON_NAME] ח-ן [PERSON_NAME] ח-ן במייל [PERSON_NAME] ח-ן" at bounding box center [790, 423] width 495 height 92
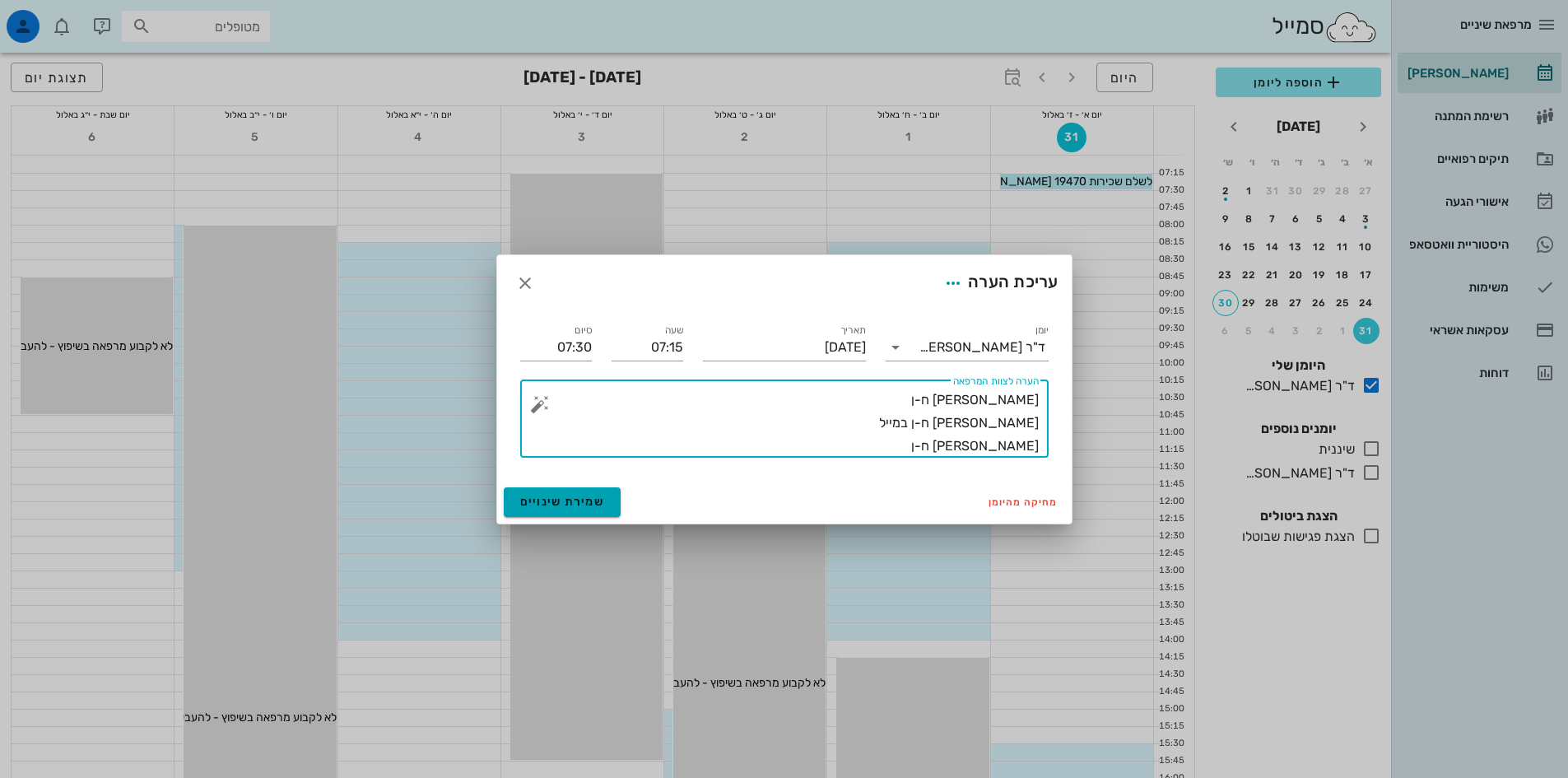
type textarea "[PERSON_NAME] ח-ן [PERSON_NAME] ח-ן במייל [PERSON_NAME] ח-ן"
click at [590, 504] on span "שמירת שינויים" at bounding box center [563, 501] width 85 height 14
